Goal: Task Accomplishment & Management: Use online tool/utility

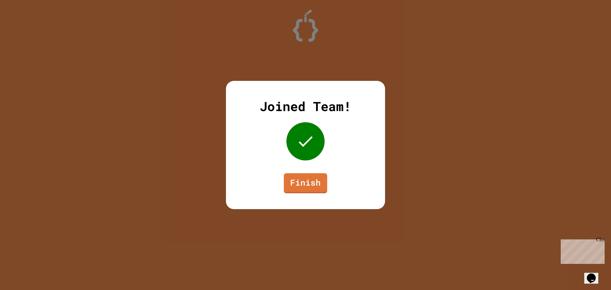
click at [307, 192] on div "Joined Team! Finish" at bounding box center [305, 145] width 159 height 128
click at [300, 183] on link "Finish" at bounding box center [305, 182] width 41 height 21
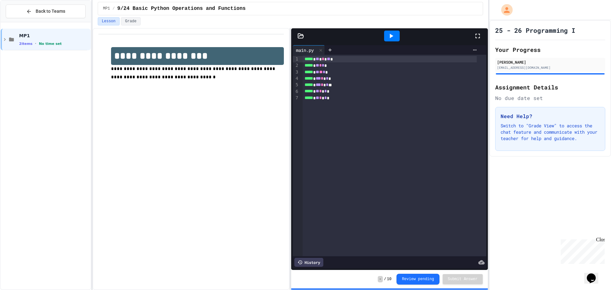
click at [398, 33] on div at bounding box center [392, 36] width 16 height 11
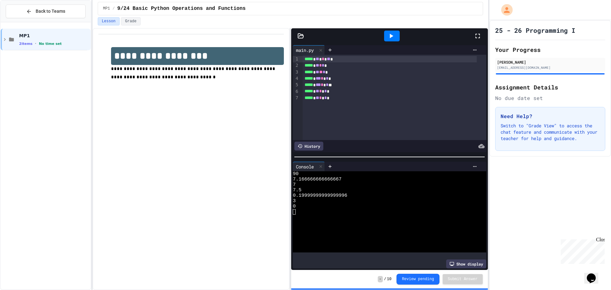
click at [395, 35] on div at bounding box center [392, 36] width 16 height 11
click at [333, 47] on icon at bounding box center [330, 49] width 5 height 5
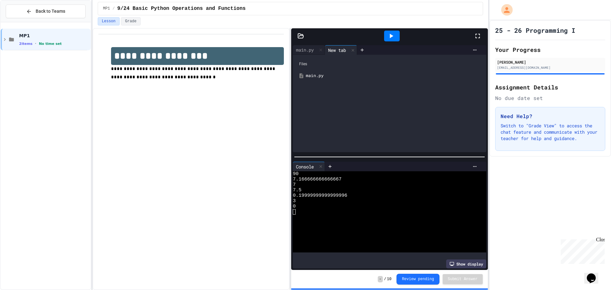
click at [325, 73] on div "main.py" at bounding box center [394, 76] width 176 height 6
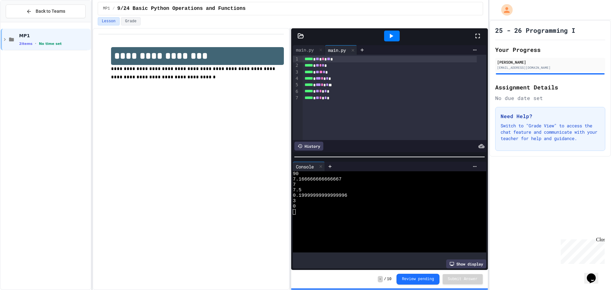
click at [313, 109] on div "***** * ** * ** * ***** * ** * * * ***** * ** ** * * ***** * *** * * * ***** * …" at bounding box center [395, 97] width 184 height 85
click at [332, 114] on div "***** * ** * ** * ***** * ** * * * ***** * ** ** * * ***** * *** * * * ***** * …" at bounding box center [395, 97] width 184 height 85
click at [310, 43] on div at bounding box center [391, 35] width 163 height 17
click at [311, 44] on div at bounding box center [391, 35] width 163 height 17
click at [317, 48] on div "main.py" at bounding box center [305, 49] width 24 height 7
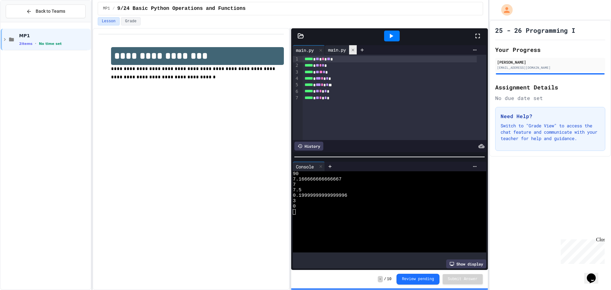
click at [355, 51] on icon at bounding box center [353, 50] width 4 height 4
click at [4, 39] on icon at bounding box center [5, 39] width 2 height 3
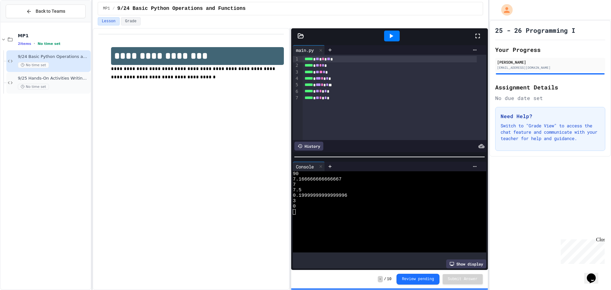
click at [38, 81] on span "9/25 Hands-On Activities Writing Python Expressions" at bounding box center [54, 78] width 72 height 5
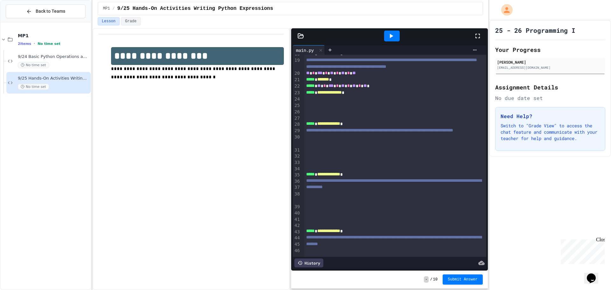
scroll to position [52, 0]
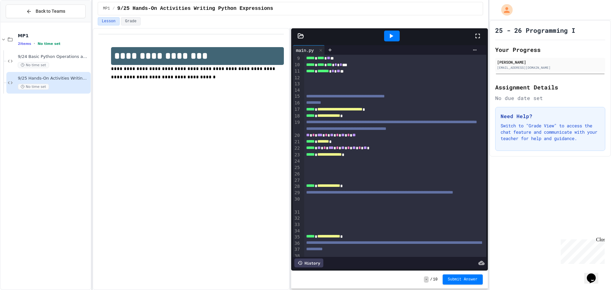
click at [388, 32] on icon at bounding box center [391, 36] width 8 height 8
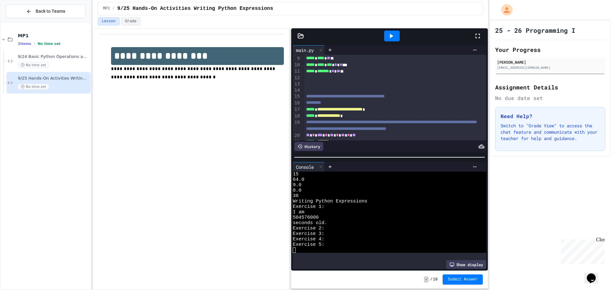
click at [387, 34] on div at bounding box center [392, 36] width 16 height 11
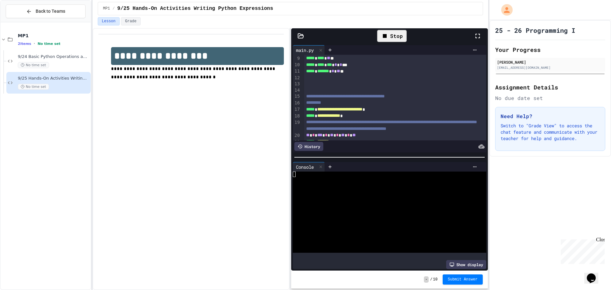
click at [387, 34] on icon at bounding box center [385, 36] width 8 height 8
